Goal: Obtain resource: Download file/media

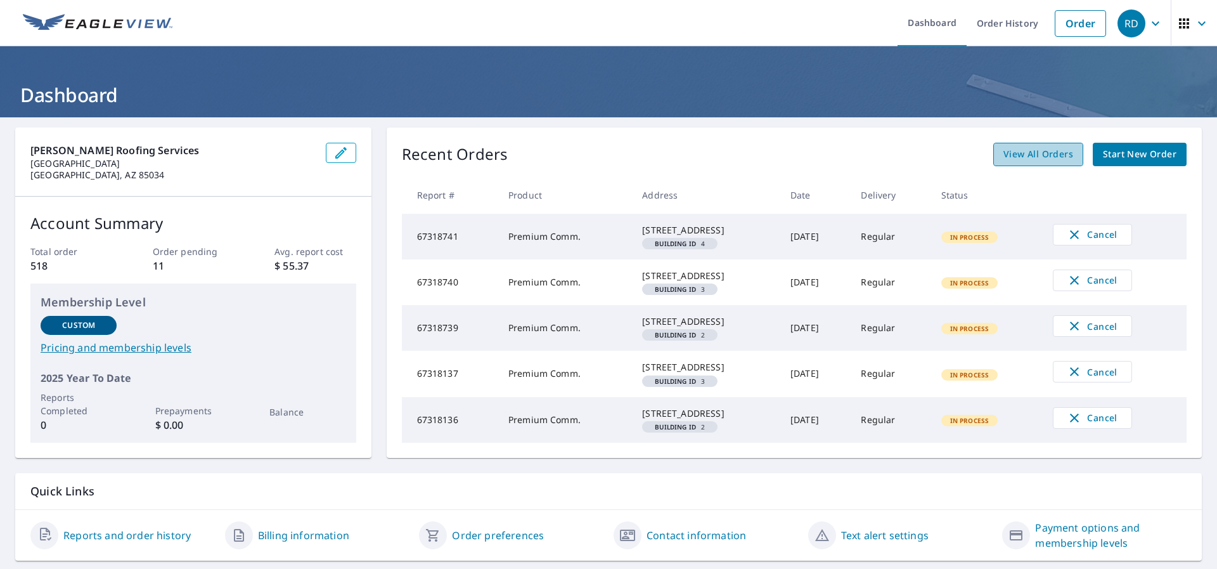
click at [1037, 155] on span "View All Orders" at bounding box center [1038, 154] width 70 height 16
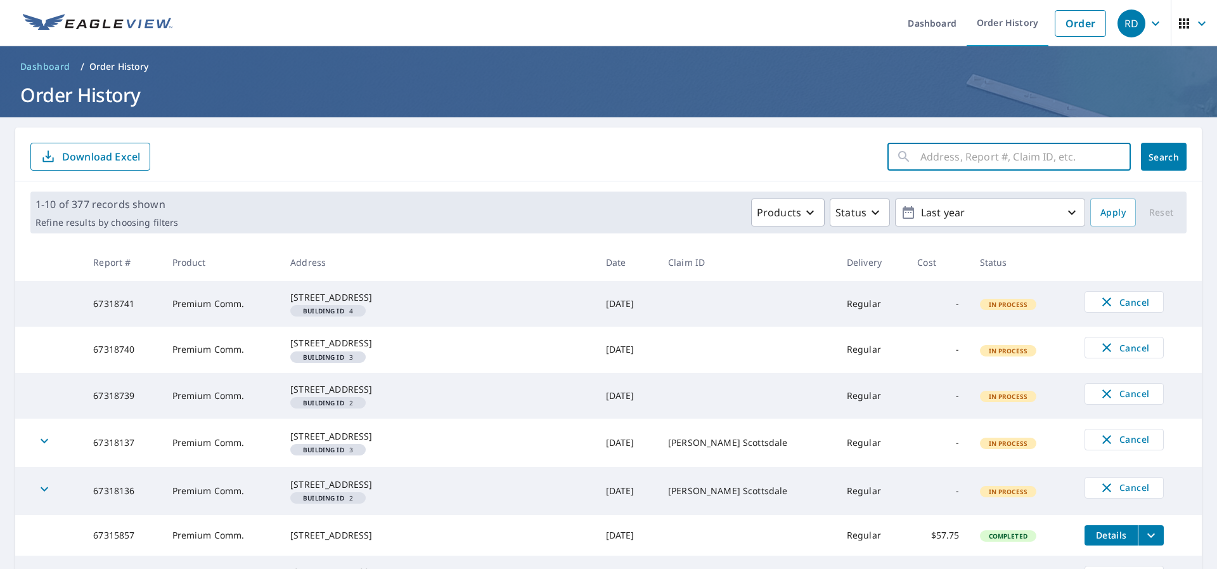
click at [955, 161] on input "text" at bounding box center [1025, 156] width 210 height 35
click at [920, 162] on input "text" at bounding box center [1025, 156] width 210 height 35
paste input "[STREET_ADDRESS][PERSON_NAME]"
type input "[STREET_ADDRESS][PERSON_NAME]"
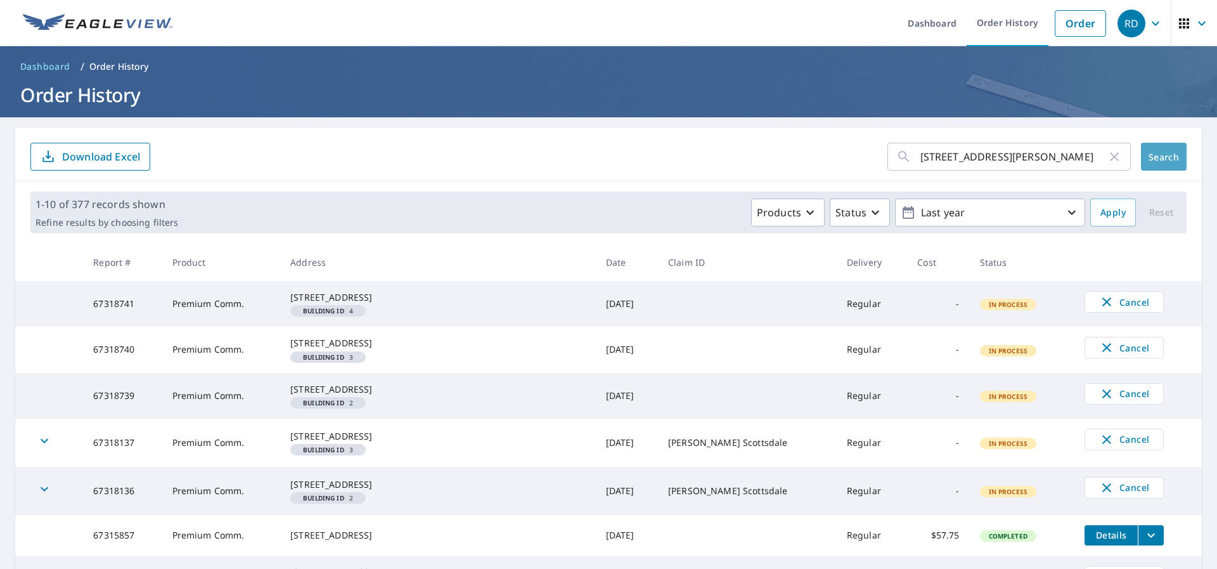
click at [1153, 164] on button "Search" at bounding box center [1164, 157] width 46 height 28
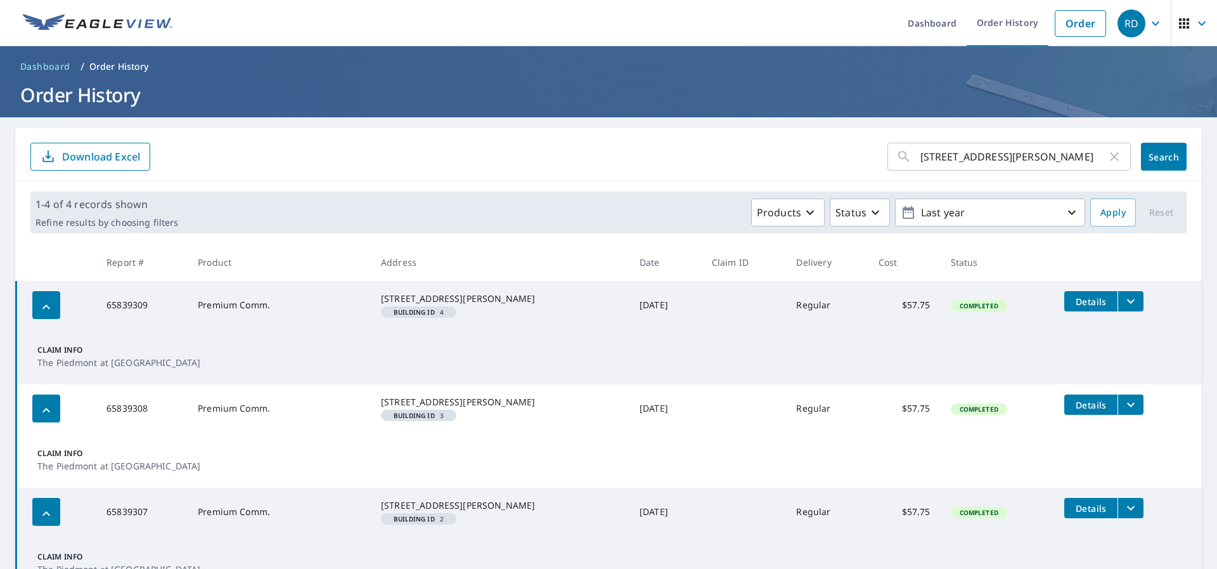
click at [683, 380] on td "Claim Info The Piedmont at [GEOGRAPHIC_DATA]" at bounding box center [609, 356] width 1186 height 55
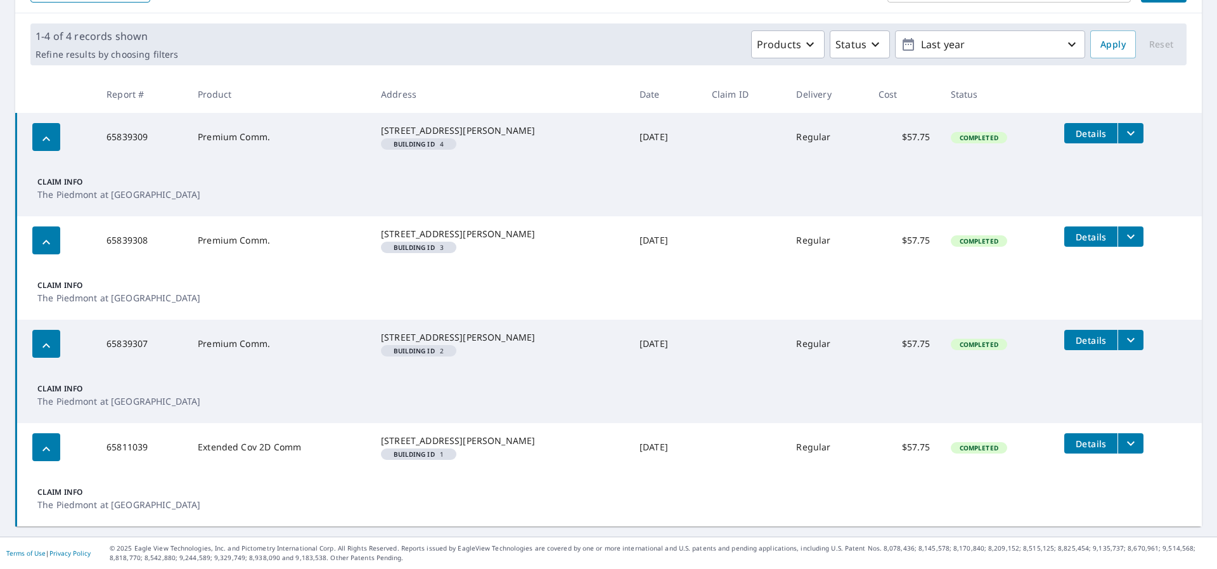
scroll to position [190, 0]
click at [1123, 339] on icon "filesDropdownBtn-65839307" at bounding box center [1130, 339] width 15 height 15
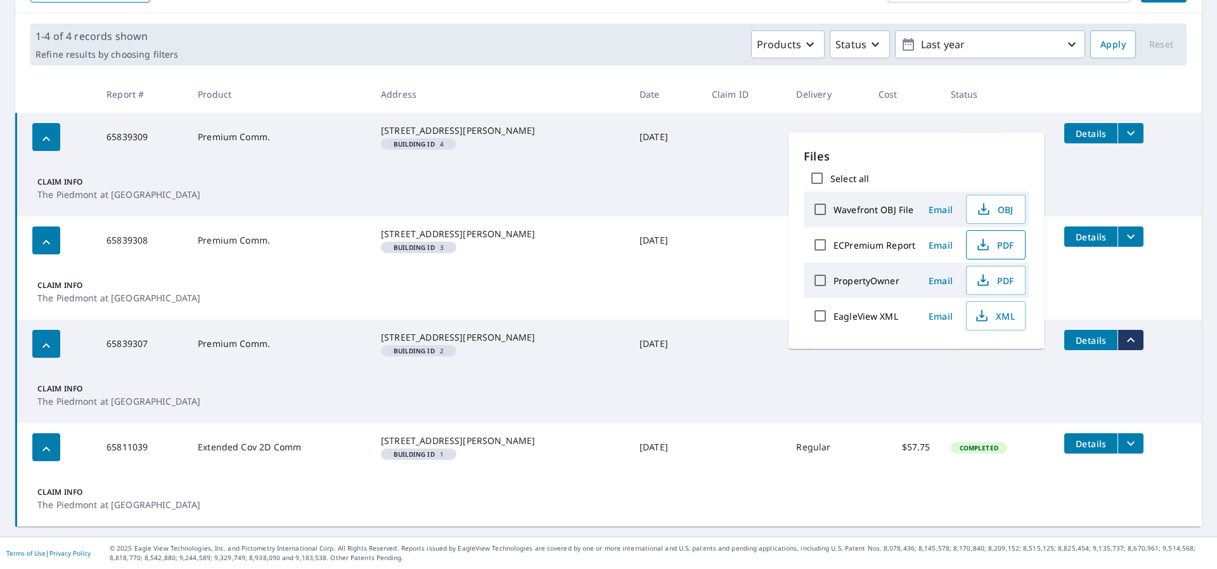
click at [994, 245] on span "PDF" at bounding box center [994, 244] width 41 height 15
click at [366, 30] on div "Products Status Last year" at bounding box center [634, 44] width 902 height 28
